Goal: Information Seeking & Learning: Learn about a topic

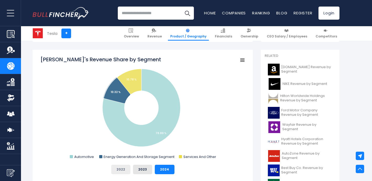
click at [121, 169] on button "2022" at bounding box center [120, 169] width 19 height 9
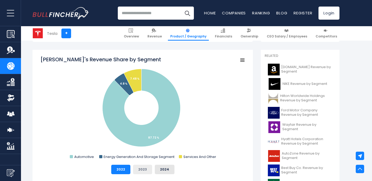
click at [141, 168] on button "2023" at bounding box center [142, 169] width 19 height 9
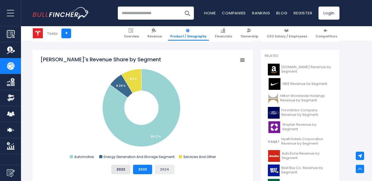
click at [167, 168] on button "2024" at bounding box center [165, 169] width 20 height 9
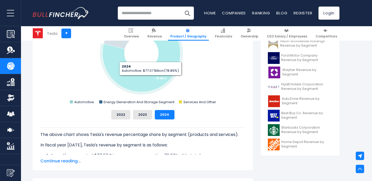
scroll to position [194, 0]
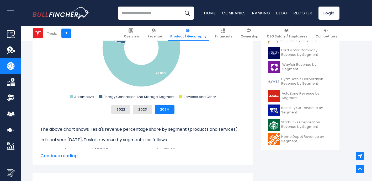
click at [68, 158] on span "Continue reading..." at bounding box center [142, 156] width 205 height 6
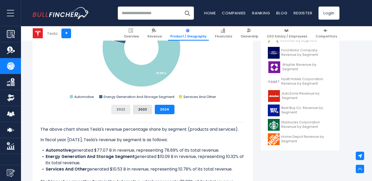
click at [119, 108] on button "2022" at bounding box center [120, 109] width 19 height 9
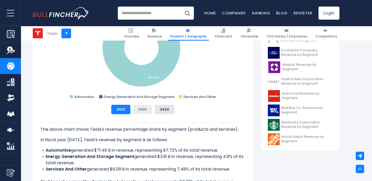
click at [141, 111] on button "2023" at bounding box center [142, 109] width 19 height 9
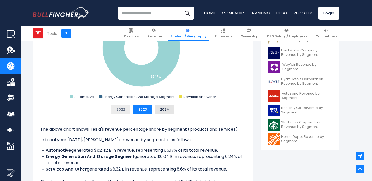
click at [126, 108] on button "2022" at bounding box center [120, 109] width 19 height 9
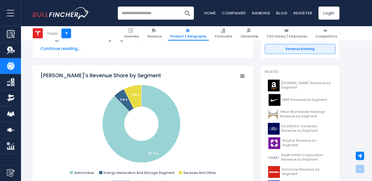
scroll to position [128, 0]
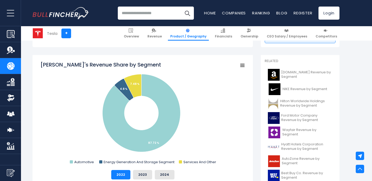
click at [12, 49] on img "Company Revenue" at bounding box center [11, 50] width 8 height 8
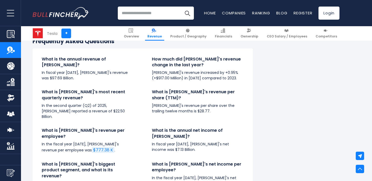
scroll to position [1358, 0]
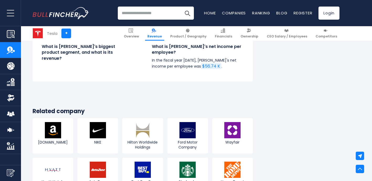
click at [11, 68] on img "Company Product/Geography" at bounding box center [11, 66] width 8 height 8
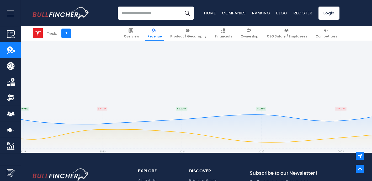
scroll to position [1505, 0]
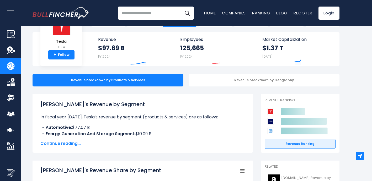
scroll to position [66, 0]
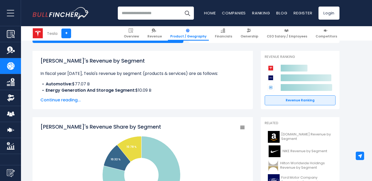
click at [57, 99] on span "Continue reading..." at bounding box center [142, 100] width 205 height 6
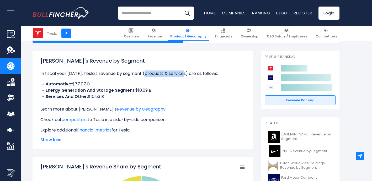
drag, startPoint x: 144, startPoint y: 72, endPoint x: 182, endPoint y: 74, distance: 37.8
click at [182, 74] on p "In fiscal year 2024, Tesla's revenue by segment (products & services) are as fo…" at bounding box center [142, 74] width 205 height 6
click at [164, 92] on li "Energy Generation And Storage Segment: $10.09 B" at bounding box center [142, 90] width 205 height 6
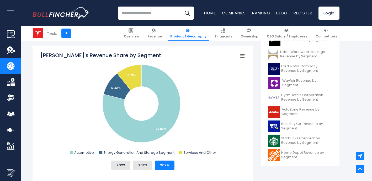
scroll to position [182, 0]
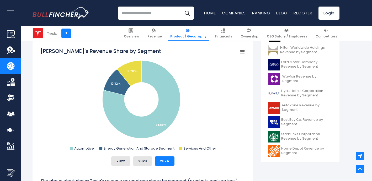
click at [242, 51] on icon "Tesla's Revenue Share by Segment" at bounding box center [242, 52] width 4 height 3
click at [123, 161] on button "2022" at bounding box center [120, 161] width 19 height 9
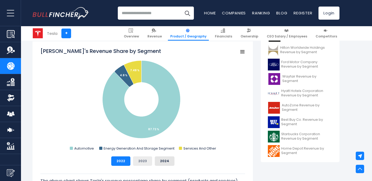
click at [142, 160] on button "2023" at bounding box center [142, 161] width 19 height 9
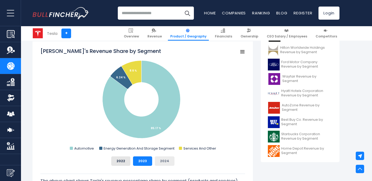
click at [164, 161] on button "2024" at bounding box center [165, 161] width 20 height 9
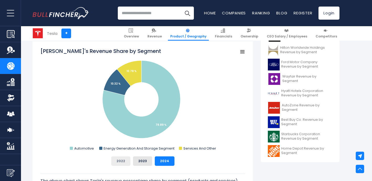
click at [119, 161] on button "2022" at bounding box center [120, 161] width 19 height 9
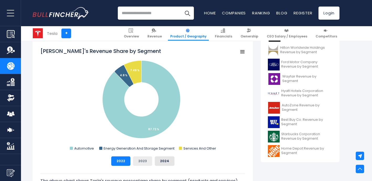
click at [139, 161] on button "2023" at bounding box center [142, 161] width 19 height 9
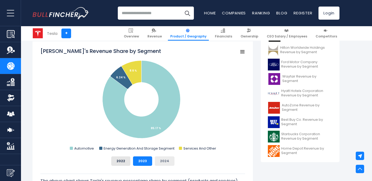
click at [168, 164] on button "2024" at bounding box center [165, 161] width 20 height 9
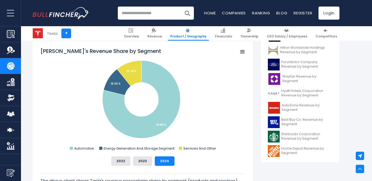
click at [244, 52] on icon "Tesla's Revenue Share by Segment" at bounding box center [242, 52] width 4 height 3
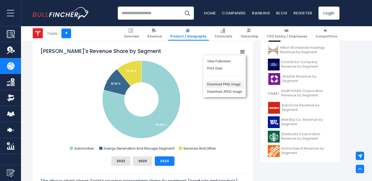
click at [230, 85] on li "Download PNG Image" at bounding box center [224, 84] width 38 height 7
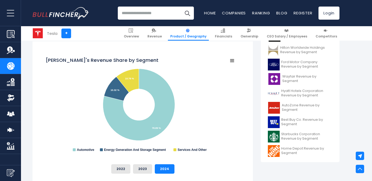
scroll to position [0, 0]
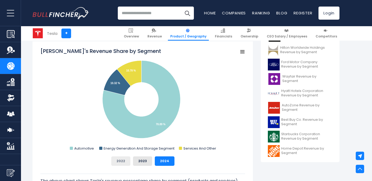
click at [121, 161] on button "2022" at bounding box center [120, 161] width 19 height 9
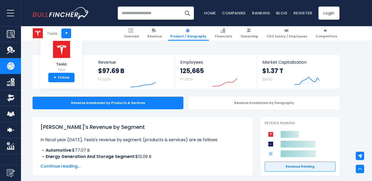
scroll to position [128, 0]
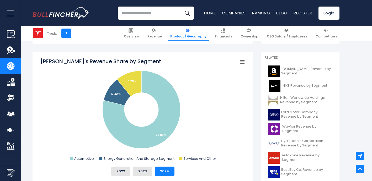
scroll to position [138, 0]
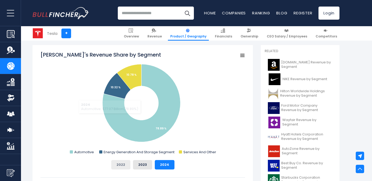
click at [124, 165] on button "2022" at bounding box center [120, 164] width 19 height 9
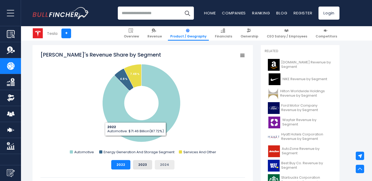
click at [165, 165] on button "2024" at bounding box center [165, 164] width 20 height 9
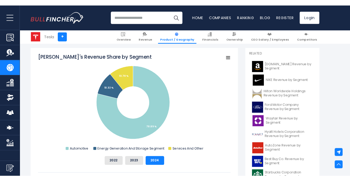
scroll to position [124, 0]
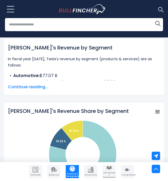
click at [39, 87] on span "Continue reading..." at bounding box center [84, 87] width 152 height 6
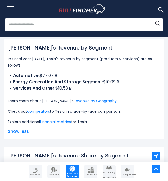
click at [167, 28] on div "Recent searches Trending searches Apple Overview" at bounding box center [84, 27] width 168 height 19
